Goal: Transaction & Acquisition: Obtain resource

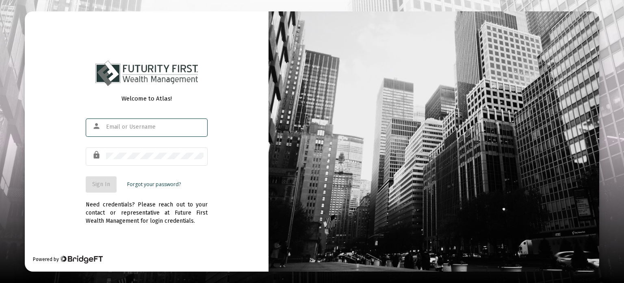
type input "[EMAIL_ADDRESS][DOMAIN_NAME]"
click at [99, 182] on span "Sign In" at bounding box center [101, 183] width 18 height 7
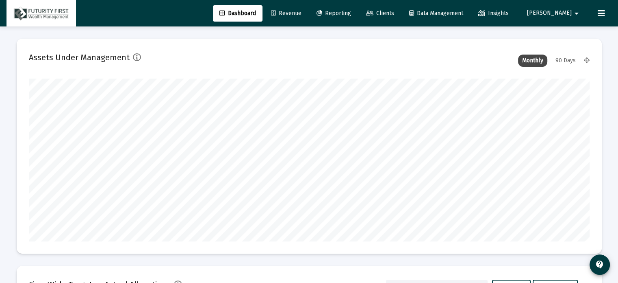
type input "[DATE]"
click at [394, 10] on span "Clients" at bounding box center [380, 13] width 28 height 7
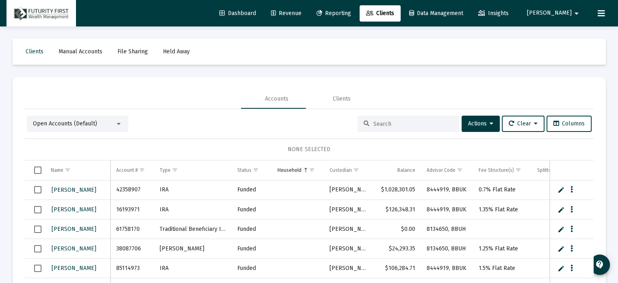
click at [389, 124] on input at bounding box center [414, 123] width 80 height 7
type input "[PERSON_NAME]"
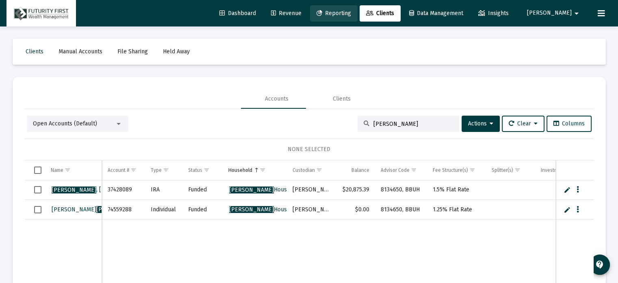
click at [351, 12] on span "Reporting" at bounding box center [334, 13] width 35 height 7
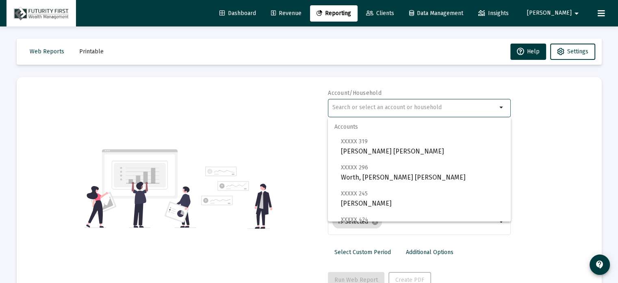
click at [409, 106] on input "text" at bounding box center [415, 107] width 165 height 7
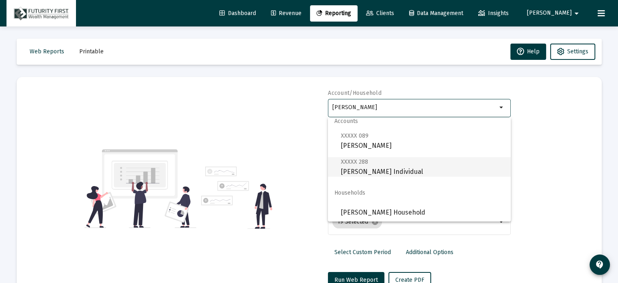
scroll to position [7, 0]
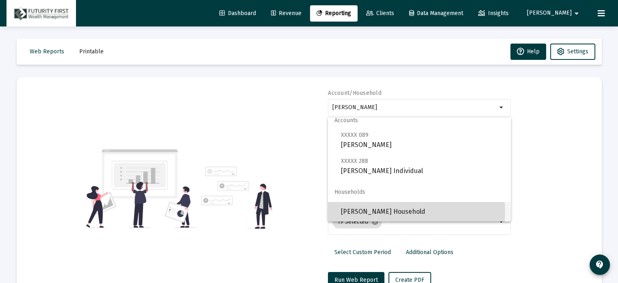
click at [396, 212] on span "[PERSON_NAME] Household" at bounding box center [422, 212] width 163 height 20
type input "[PERSON_NAME] Household"
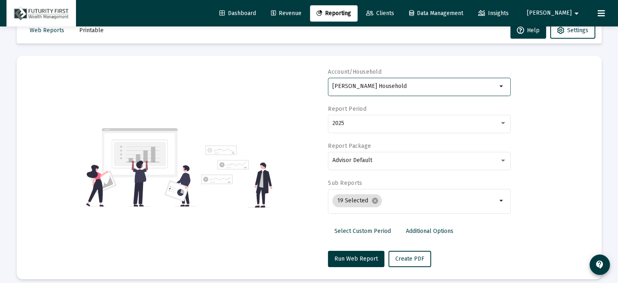
scroll to position [29, 0]
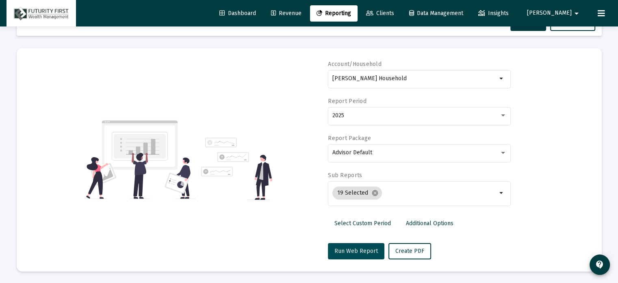
click at [350, 246] on button "Run Web Report" at bounding box center [356, 251] width 57 height 16
select select "View all"
click at [415, 247] on span "Push to PDF" at bounding box center [412, 250] width 32 height 7
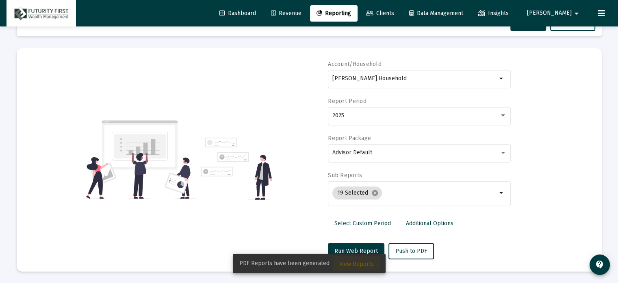
click at [351, 265] on span "View Reports" at bounding box center [356, 263] width 35 height 7
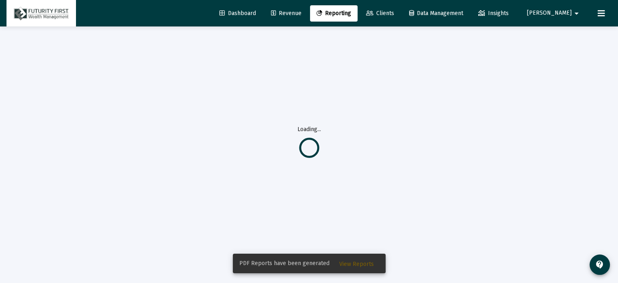
scroll to position [26, 0]
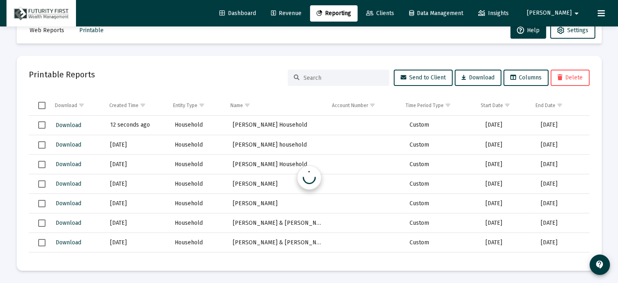
scroll to position [21, 0]
click at [67, 123] on span "Download" at bounding box center [69, 125] width 26 height 7
click at [394, 11] on span "Clients" at bounding box center [380, 13] width 28 height 7
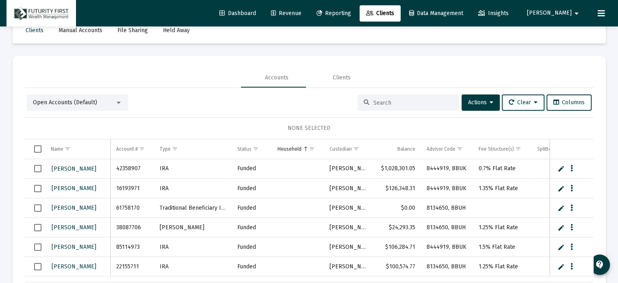
click at [376, 98] on div at bounding box center [409, 102] width 102 height 16
click at [381, 102] on input at bounding box center [414, 102] width 80 height 7
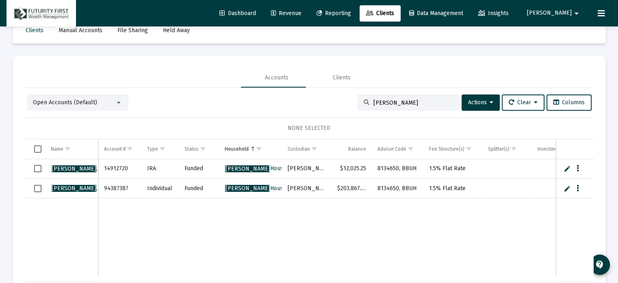
type input "[PERSON_NAME]"
click at [259, 167] on span "[PERSON_NAME] Household" at bounding box center [261, 168] width 73 height 7
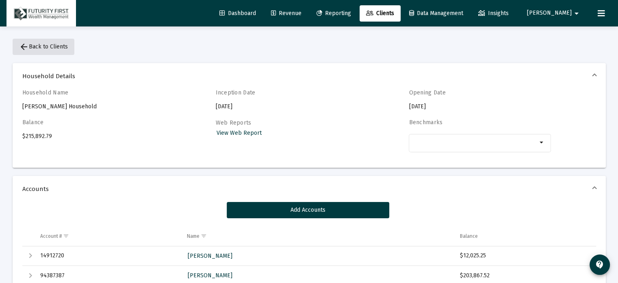
click at [24, 43] on mat-icon "arrow_back" at bounding box center [24, 47] width 10 height 10
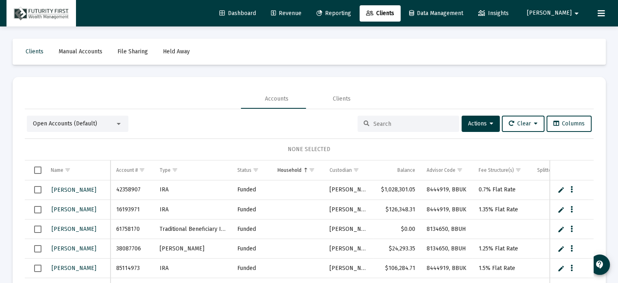
click at [407, 124] on input at bounding box center [414, 123] width 80 height 7
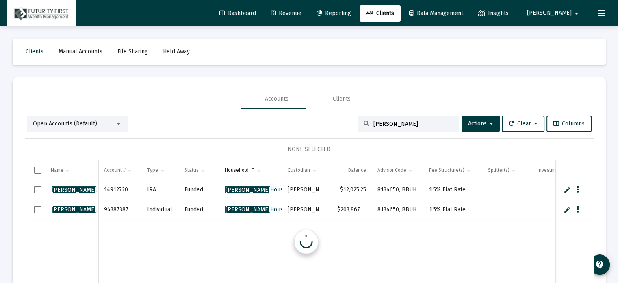
type input "[PERSON_NAME]"
click at [351, 11] on span "Reporting" at bounding box center [334, 13] width 35 height 7
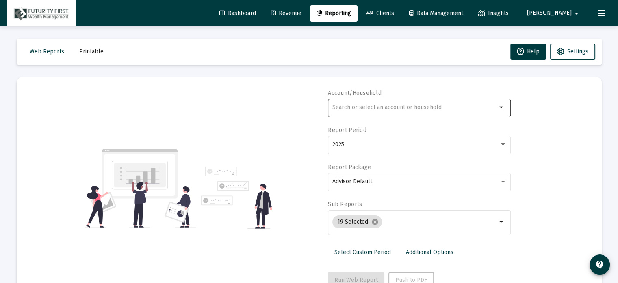
click at [451, 109] on input "text" at bounding box center [415, 107] width 165 height 7
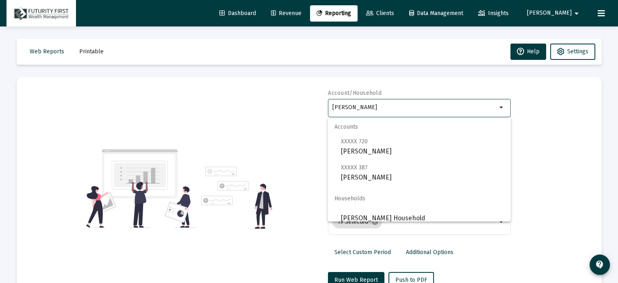
scroll to position [7, 0]
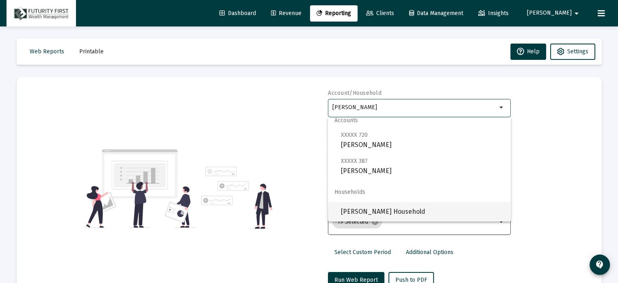
click at [383, 210] on span "[PERSON_NAME] Household" at bounding box center [422, 212] width 163 height 20
type input "[PERSON_NAME] Household"
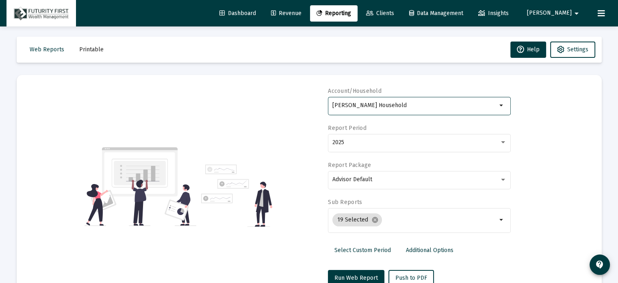
scroll to position [0, 0]
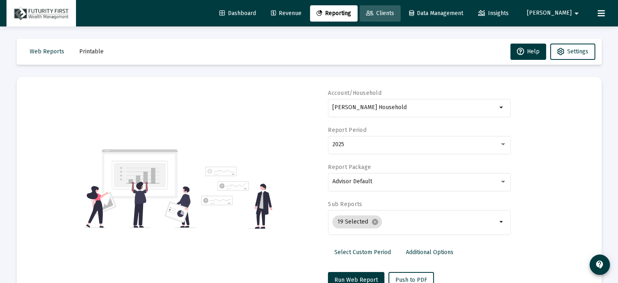
click at [394, 11] on span "Clients" at bounding box center [380, 13] width 28 height 7
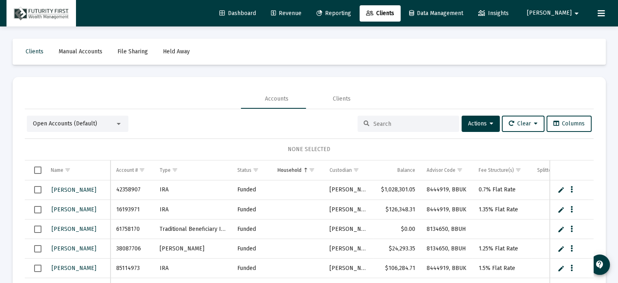
click at [390, 118] on div at bounding box center [409, 123] width 102 height 16
click at [389, 122] on input at bounding box center [414, 123] width 80 height 7
type input "[PERSON_NAME]"
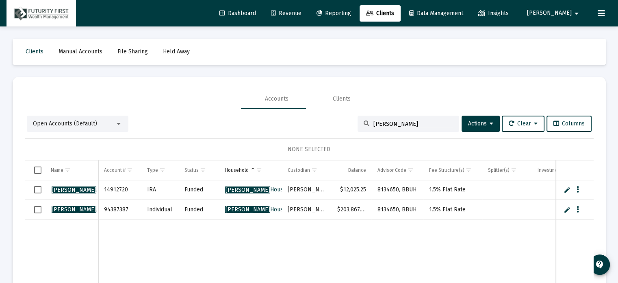
click at [351, 11] on span "Reporting" at bounding box center [334, 13] width 35 height 7
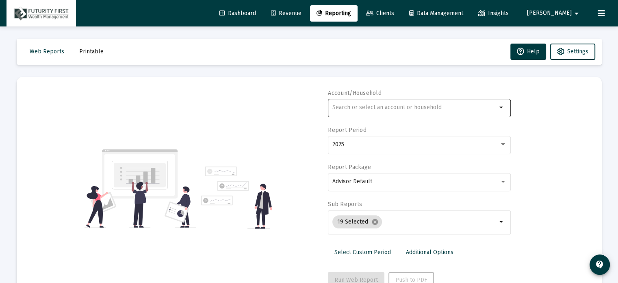
click at [421, 104] on div at bounding box center [415, 107] width 165 height 20
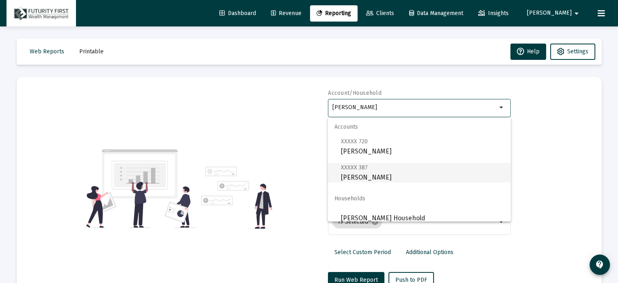
scroll to position [7, 0]
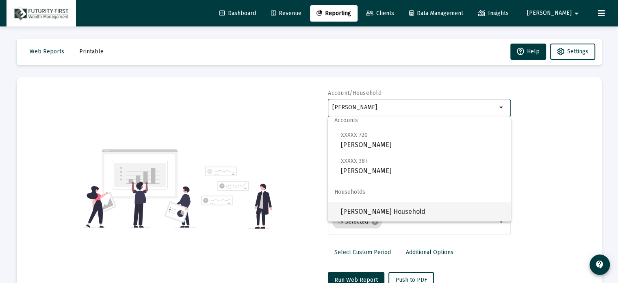
click at [395, 210] on span "[PERSON_NAME] Household" at bounding box center [422, 212] width 163 height 20
type input "[PERSON_NAME] Household"
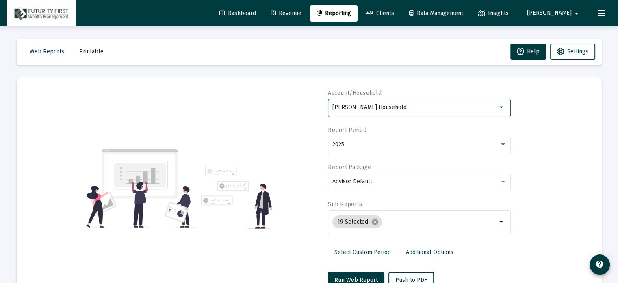
scroll to position [81, 0]
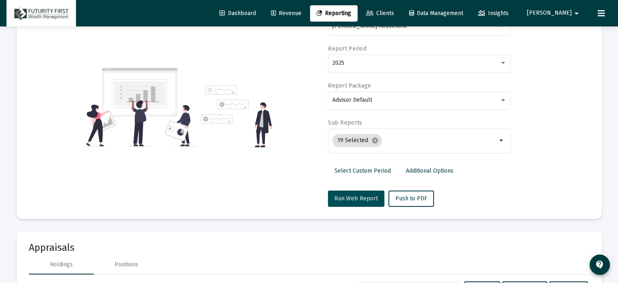
click at [361, 196] on span "Run Web Report" at bounding box center [356, 198] width 43 height 7
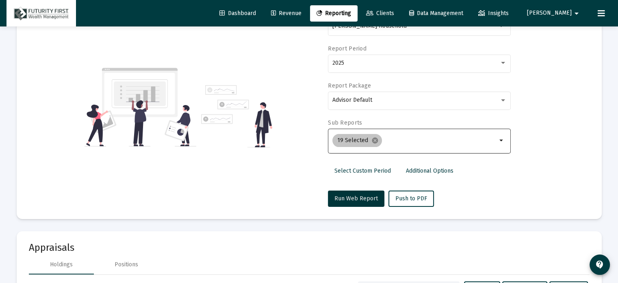
scroll to position [29, 0]
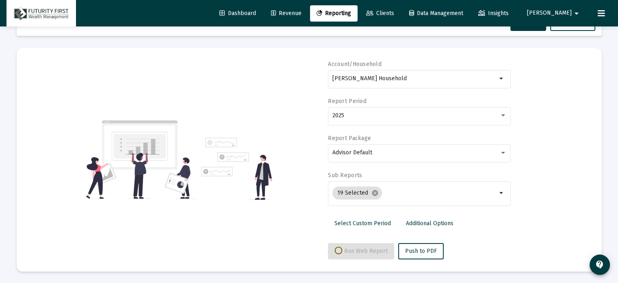
select select "View all"
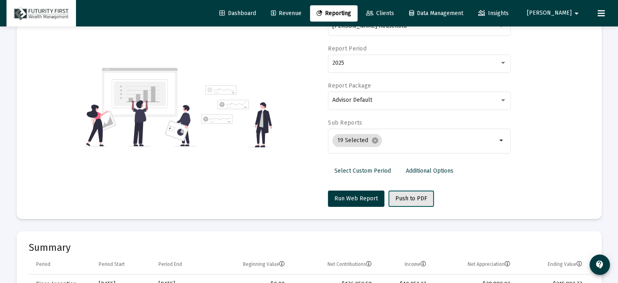
click at [407, 195] on span "Push to PDF" at bounding box center [412, 198] width 32 height 7
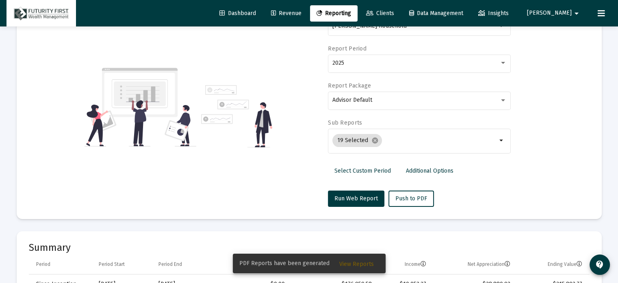
click at [357, 263] on span "View Reports" at bounding box center [356, 263] width 35 height 7
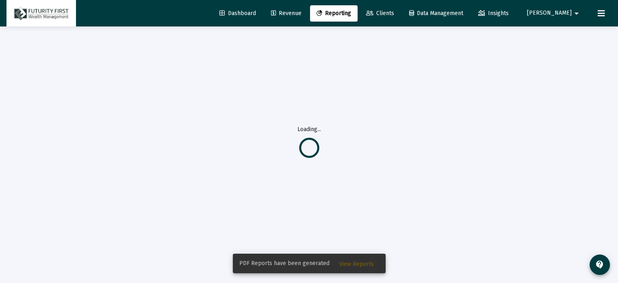
scroll to position [26, 0]
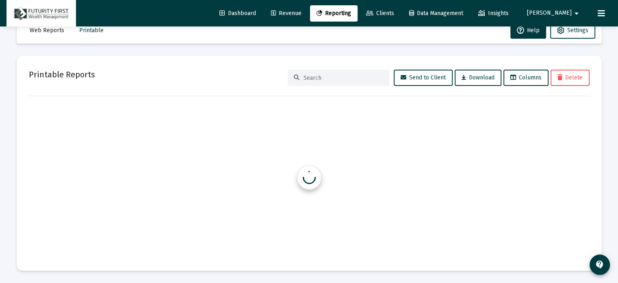
scroll to position [21, 0]
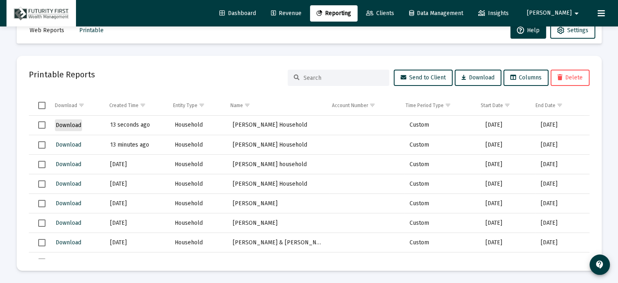
click at [70, 125] on span "Download" at bounding box center [69, 125] width 26 height 7
click at [394, 13] on span "Clients" at bounding box center [380, 13] width 28 height 7
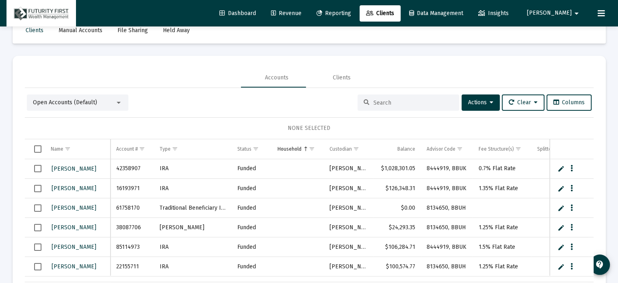
click at [390, 102] on input at bounding box center [414, 102] width 80 height 7
type input "[PERSON_NAME]"
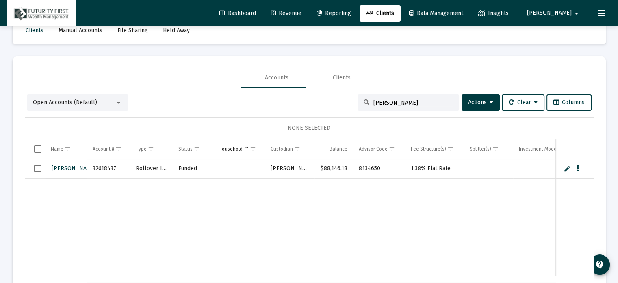
click at [351, 10] on span "Reporting" at bounding box center [334, 13] width 35 height 7
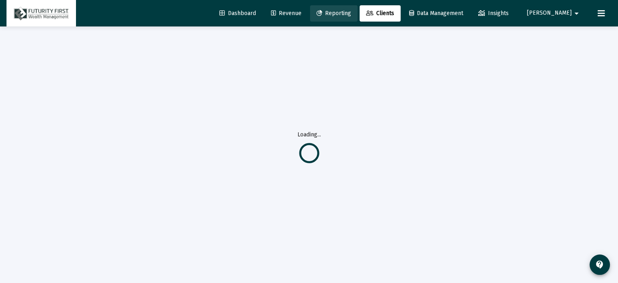
select select "View all"
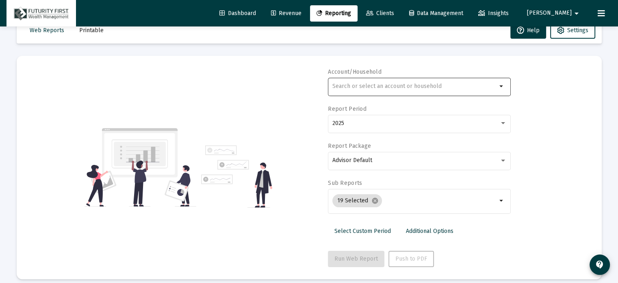
click at [392, 84] on input "text" at bounding box center [415, 86] width 165 height 7
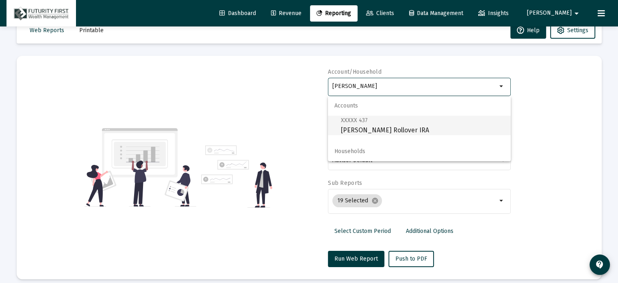
click at [387, 130] on span "XXXXX 437 [PERSON_NAME] Rollover IRA" at bounding box center [422, 125] width 163 height 20
type input "[PERSON_NAME] Rollover IRA"
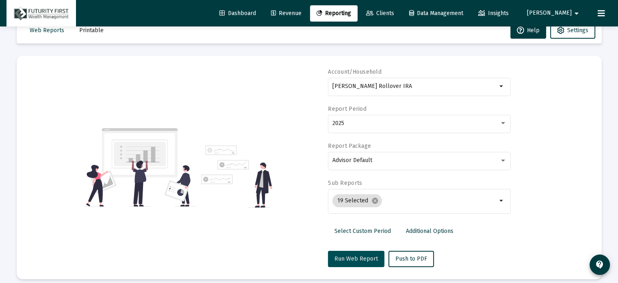
click at [355, 255] on span "Run Web Report" at bounding box center [356, 258] width 43 height 7
select select "View all"
click at [404, 258] on span "Push to PDF" at bounding box center [412, 258] width 32 height 7
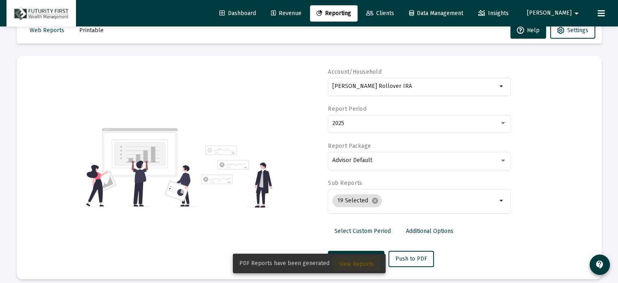
click at [363, 264] on span "View Reports" at bounding box center [356, 263] width 35 height 7
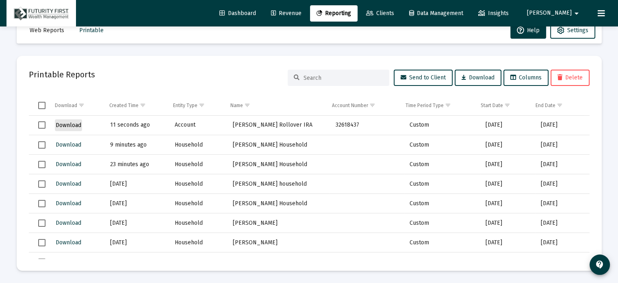
click at [72, 124] on span "Download" at bounding box center [69, 125] width 26 height 7
